Goal: Task Accomplishment & Management: Complete application form

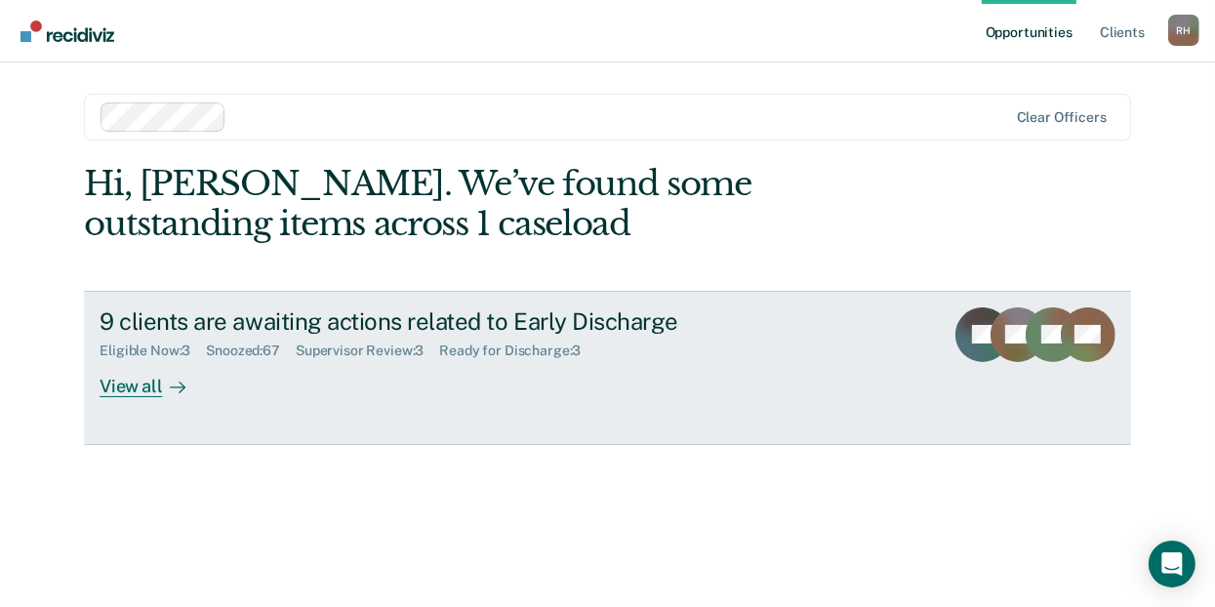
click at [121, 383] on div "View all" at bounding box center [154, 378] width 109 height 38
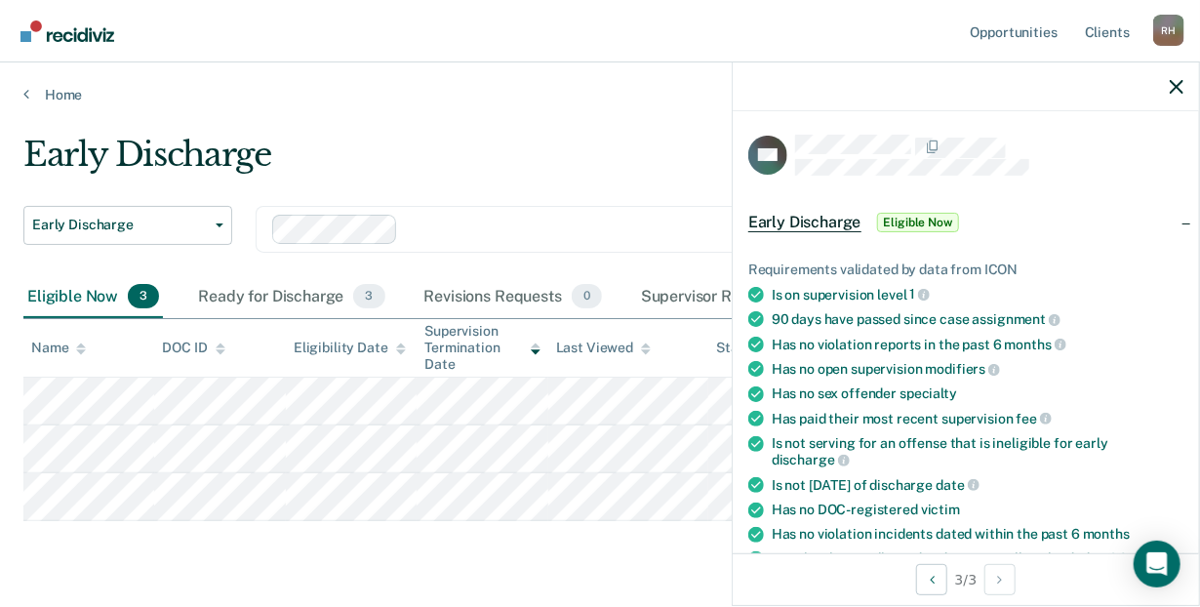
click at [936, 216] on span "Eligible Now" at bounding box center [918, 223] width 83 height 20
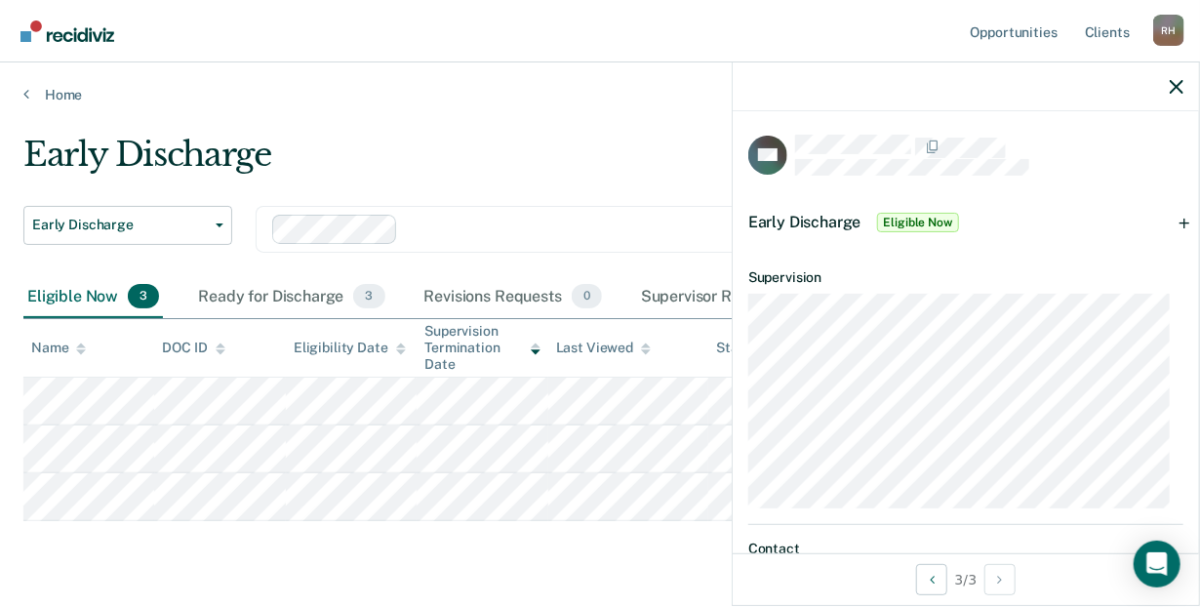
click at [890, 219] on span "Eligible Now" at bounding box center [918, 223] width 83 height 20
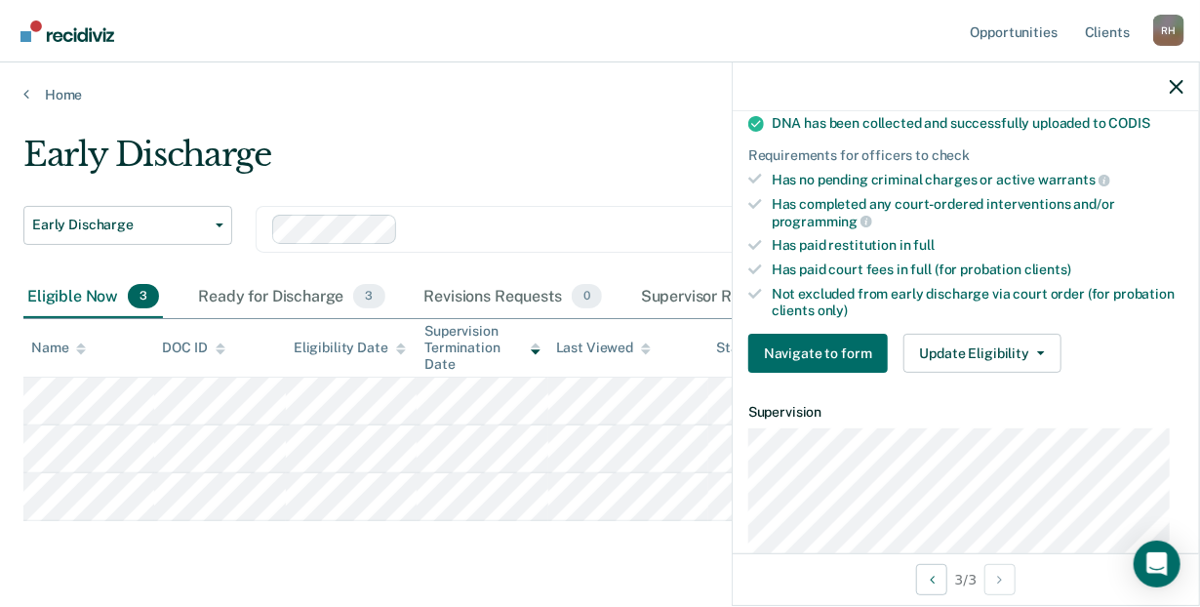
scroll to position [454, 0]
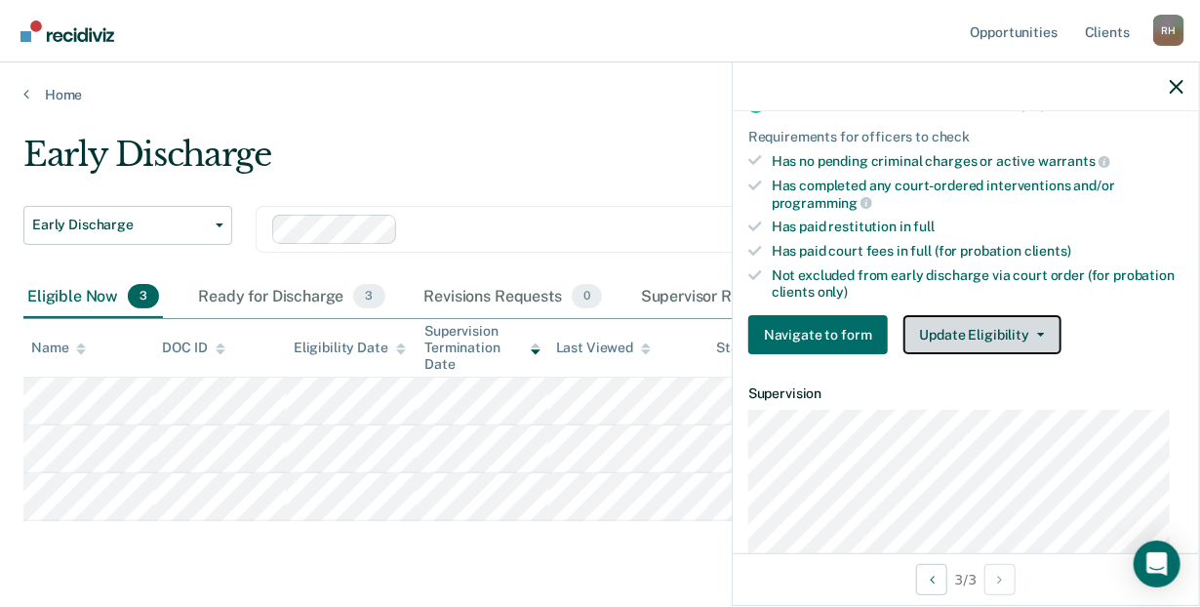
click at [1037, 333] on icon "button" at bounding box center [1041, 335] width 8 height 4
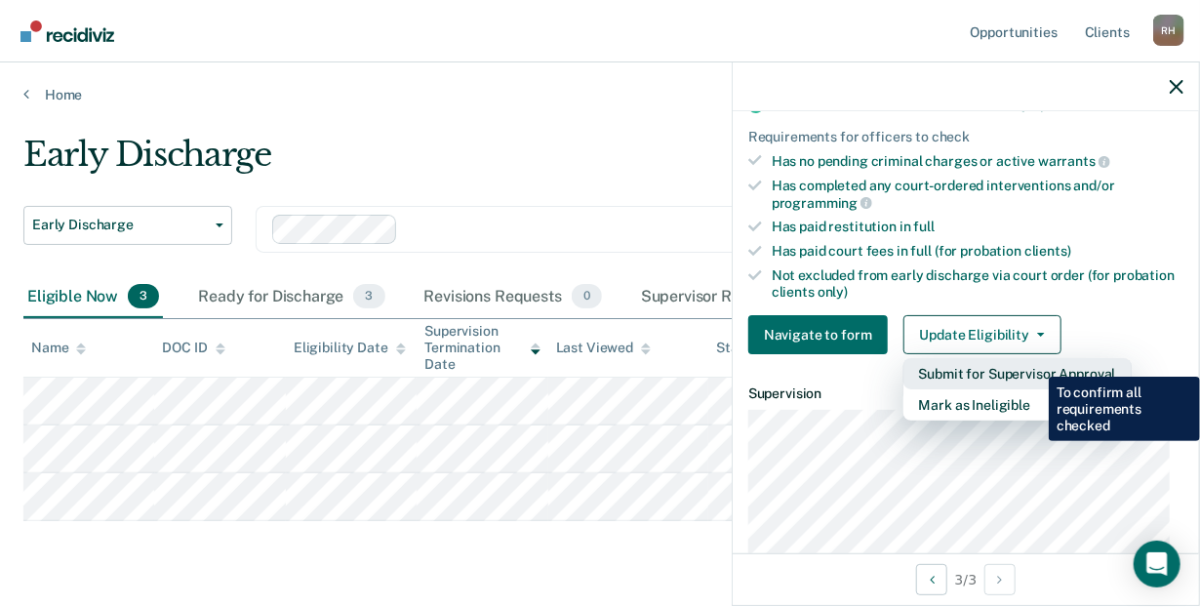
click at [1034, 362] on button "Submit for Supervisor Approval" at bounding box center [1018, 373] width 228 height 31
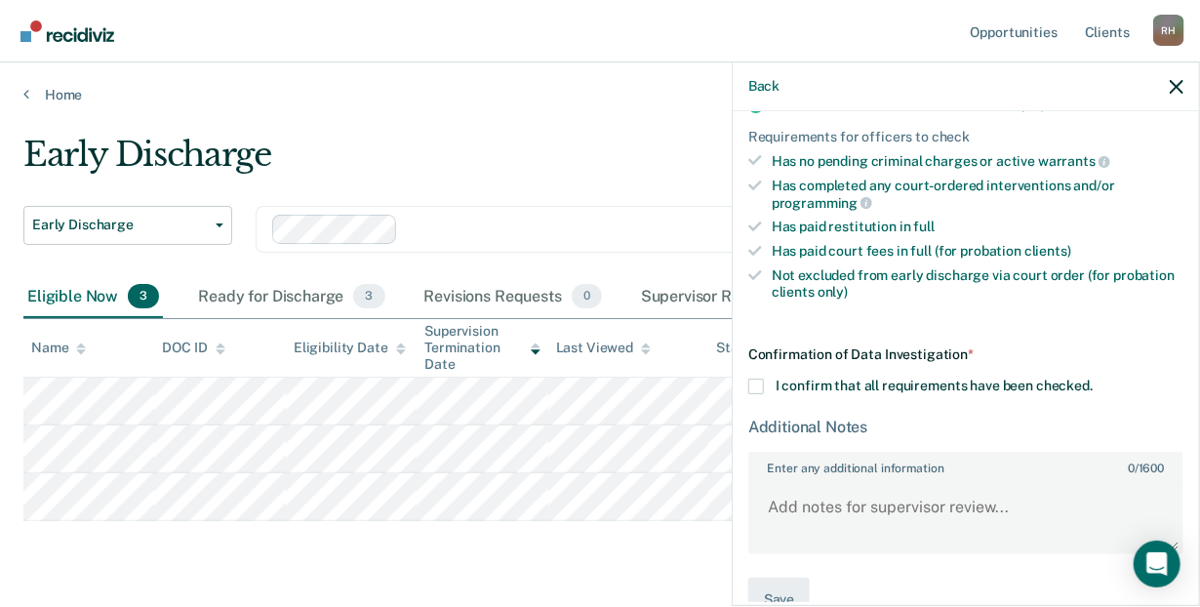
click at [752, 379] on span at bounding box center [756, 387] width 16 height 16
click at [1093, 379] on input "I confirm that all requirements have been checked." at bounding box center [1093, 379] width 0 height 0
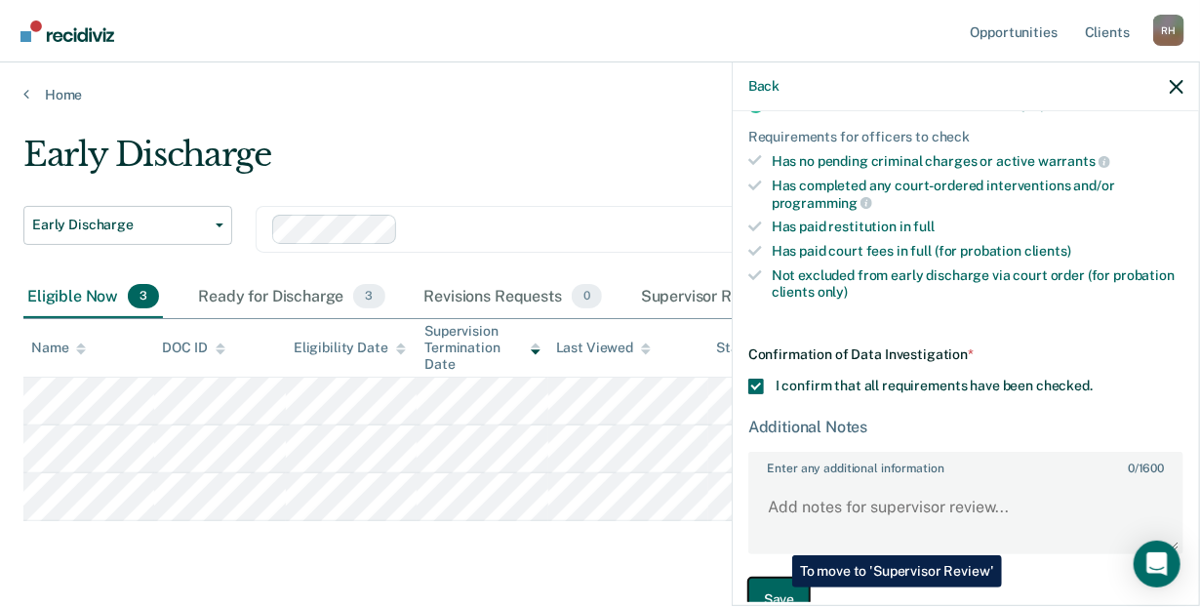
click at [778, 587] on button "Save" at bounding box center [778, 600] width 61 height 44
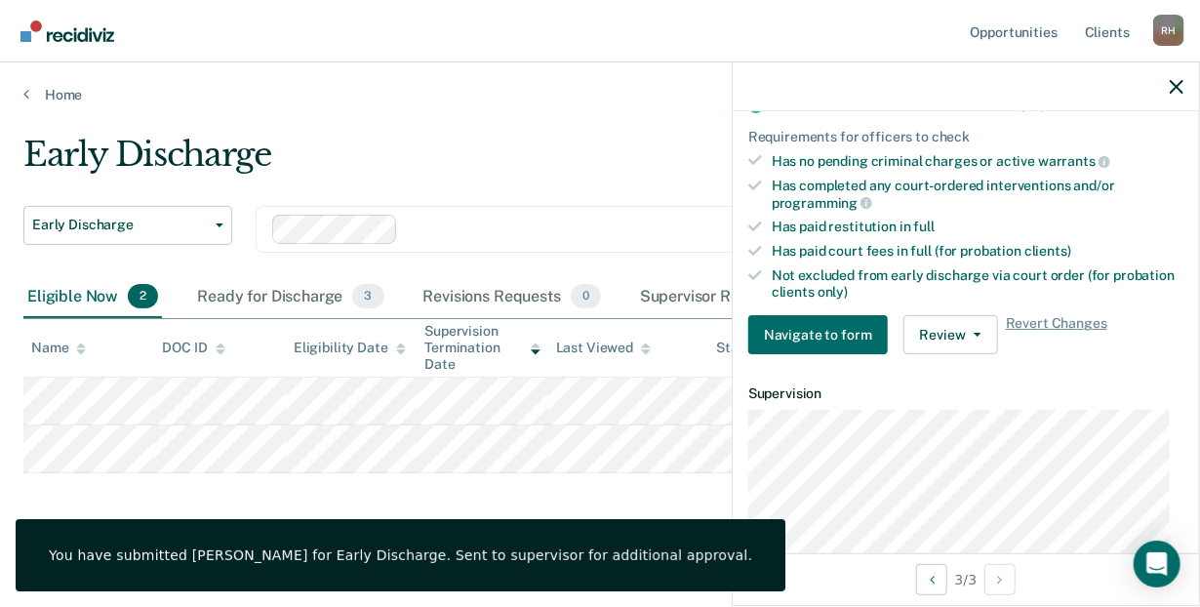
click at [622, 141] on div "Early Discharge" at bounding box center [563, 163] width 1080 height 56
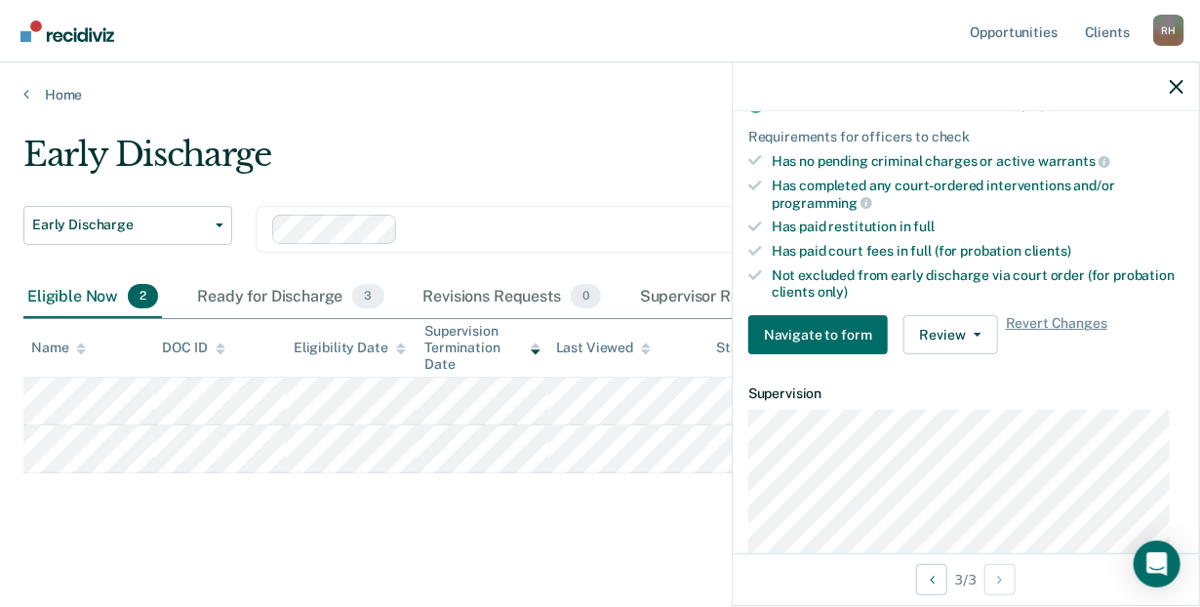
click at [592, 149] on div "Early Discharge" at bounding box center [563, 163] width 1080 height 56
click at [494, 141] on div "Early Discharge" at bounding box center [563, 163] width 1080 height 56
click at [1182, 83] on icon "button" at bounding box center [1177, 87] width 14 height 14
